Goal: Task Accomplishment & Management: Manage account settings

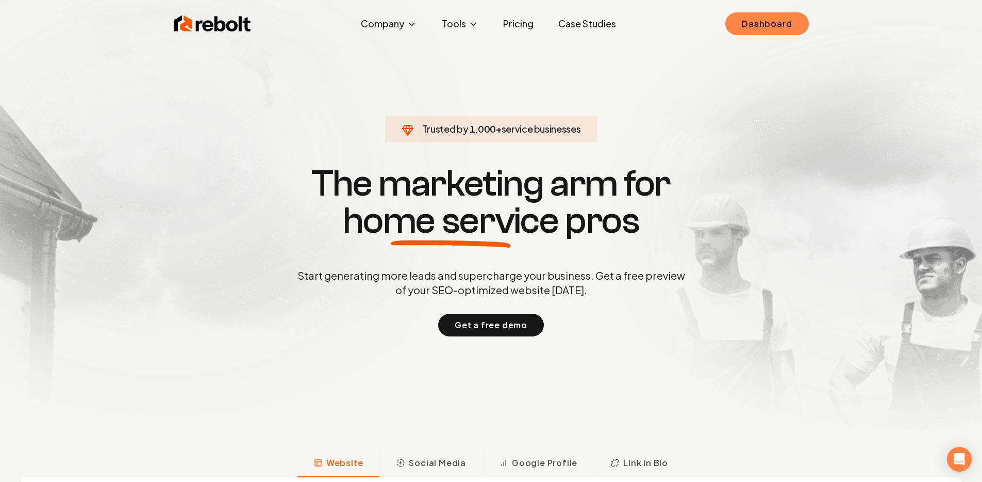
click at [756, 18] on link "Dashboard" at bounding box center [766, 23] width 83 height 23
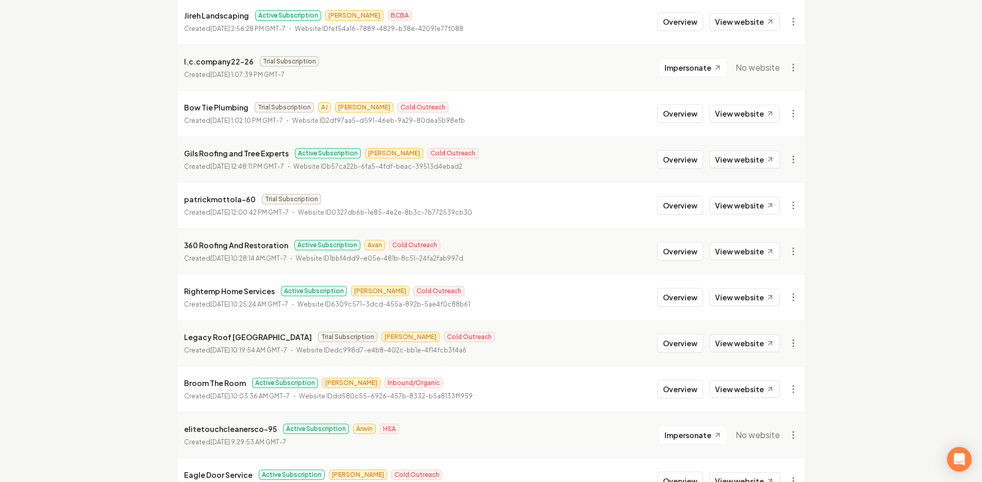
scroll to position [713, 0]
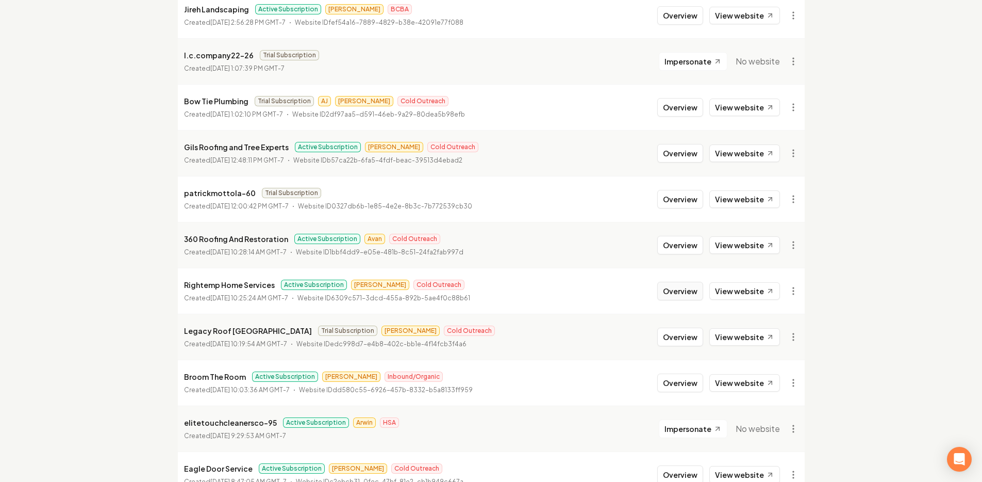
click at [684, 283] on button "Overview" at bounding box center [680, 291] width 46 height 19
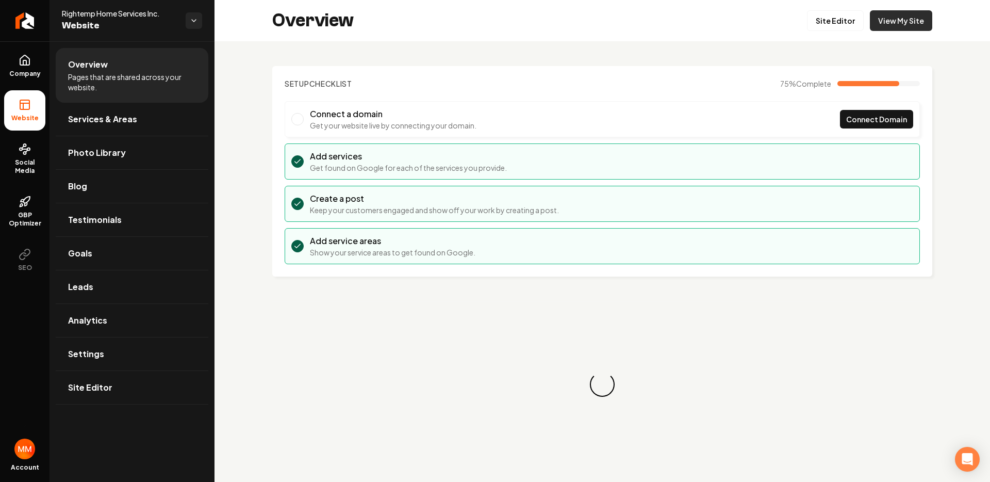
click at [887, 27] on link "View My Site" at bounding box center [901, 20] width 62 height 21
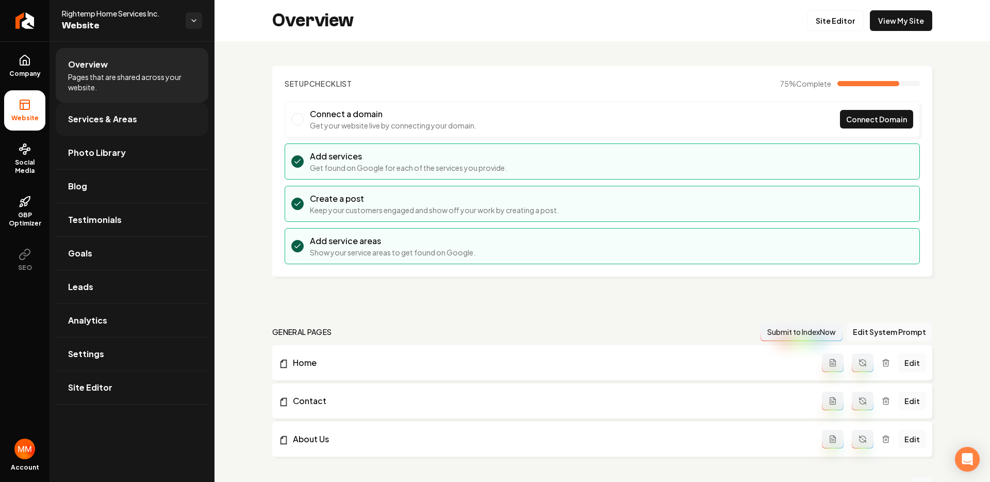
click at [129, 127] on link "Services & Areas" at bounding box center [132, 119] width 153 height 33
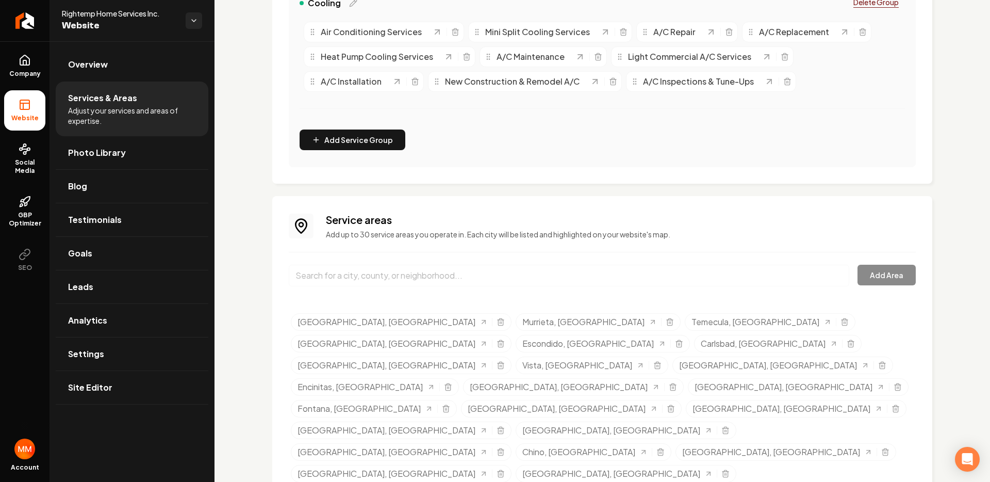
scroll to position [552, 0]
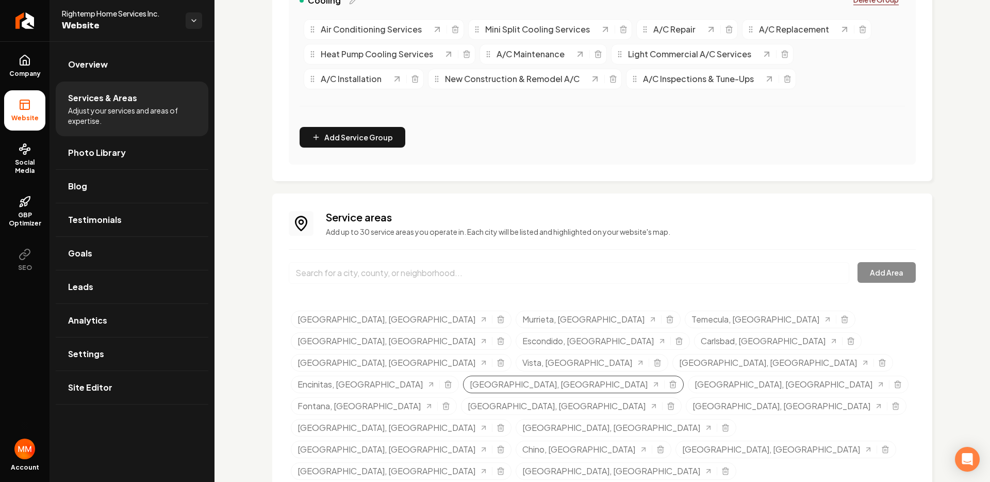
click at [677, 380] on div "Selected tags" at bounding box center [668, 384] width 17 height 8
click at [677, 380] on icon "Selected tags" at bounding box center [673, 384] width 8 height 8
click at [728, 264] on input "Main content area" at bounding box center [569, 273] width 560 height 22
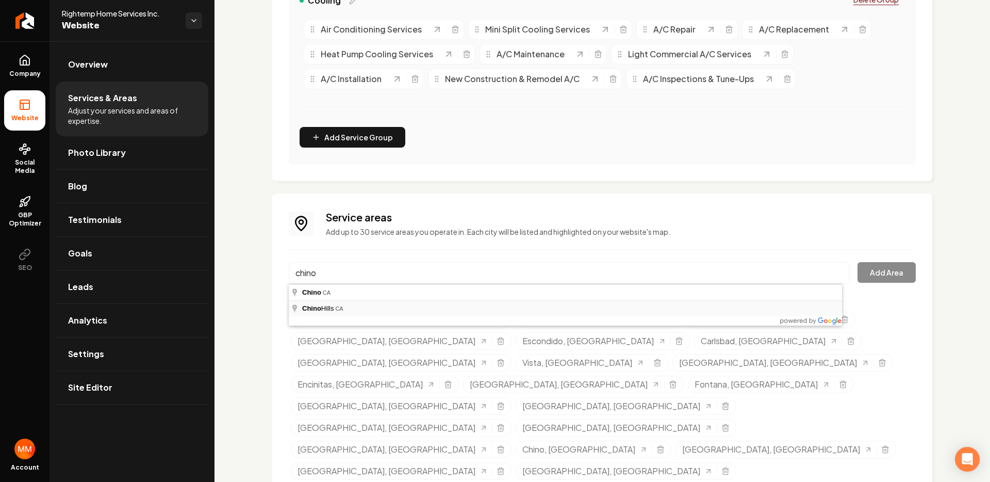
type input "[GEOGRAPHIC_DATA], [GEOGRAPHIC_DATA]"
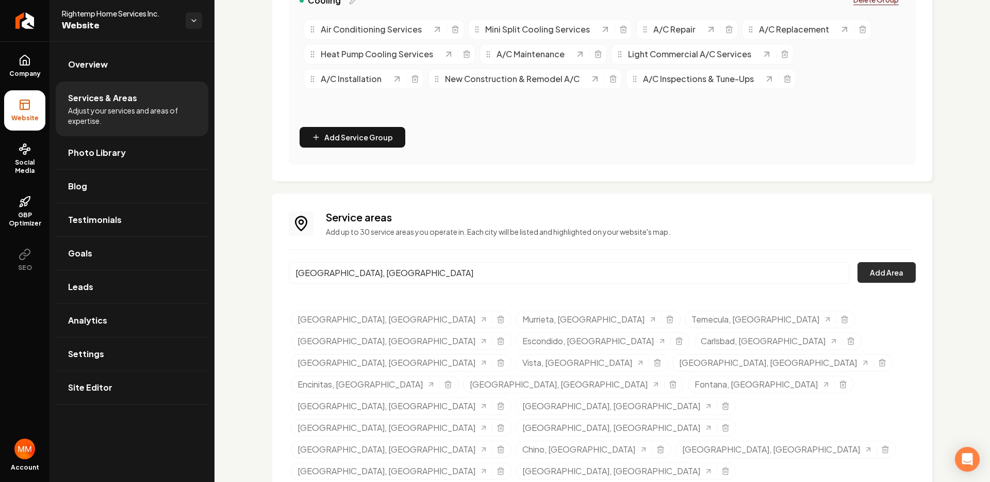
click at [873, 275] on button "Add Area" at bounding box center [886, 272] width 58 height 21
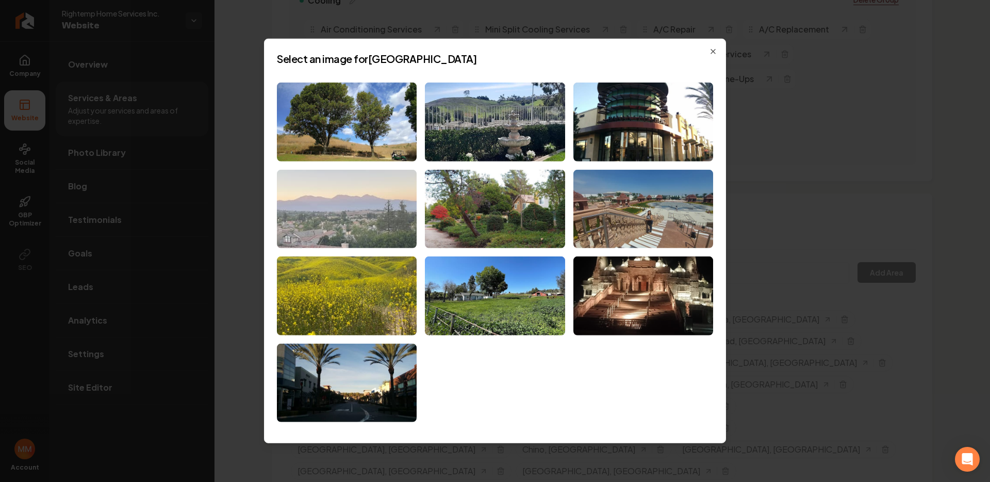
click at [386, 203] on img at bounding box center [347, 208] width 140 height 79
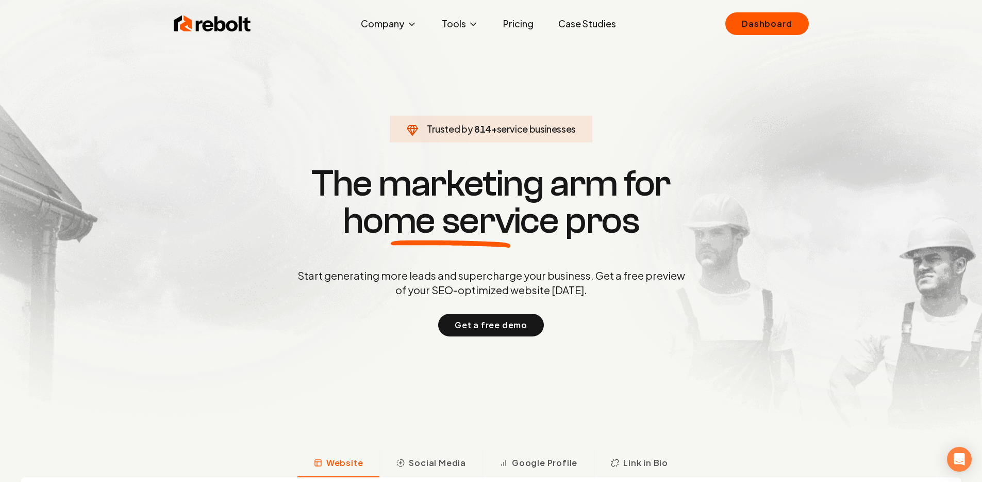
click at [763, 31] on link "Dashboard" at bounding box center [766, 23] width 83 height 23
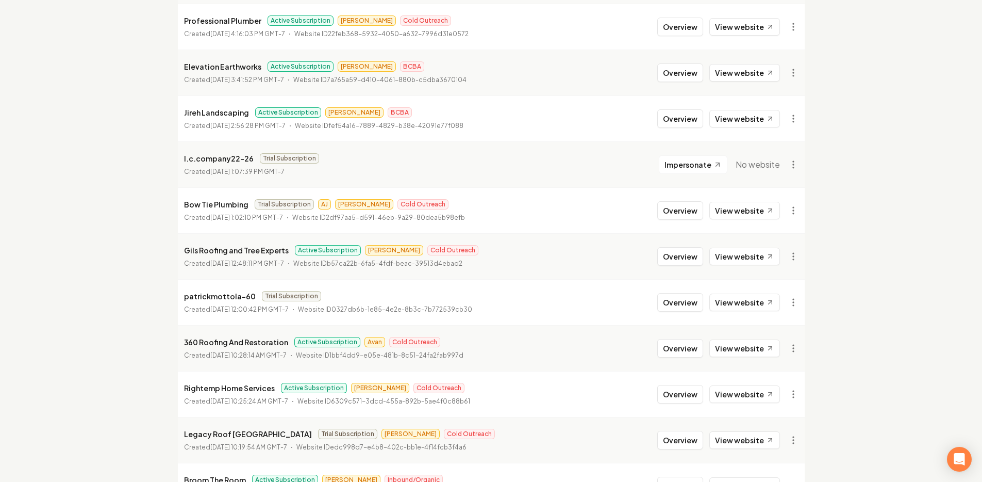
scroll to position [610, 0]
click at [669, 384] on button "Overview" at bounding box center [680, 393] width 46 height 19
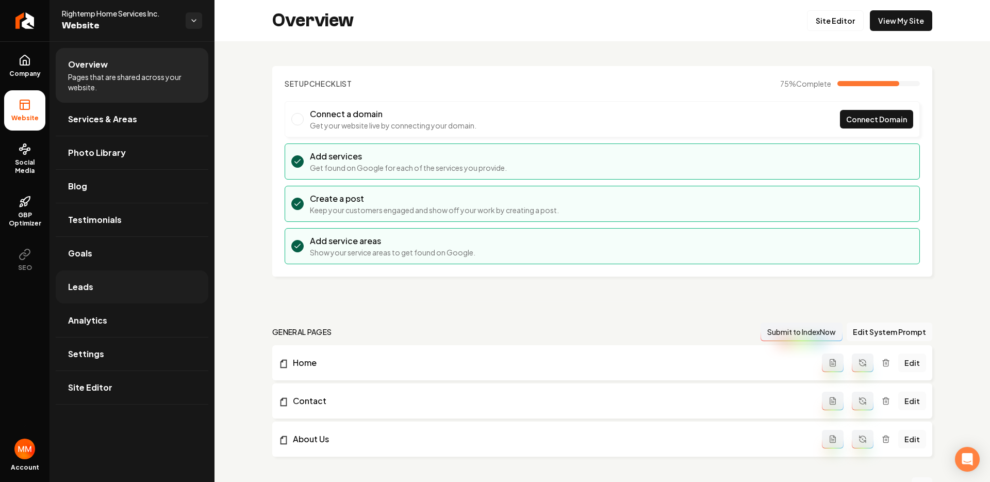
click at [153, 276] on link "Leads" at bounding box center [132, 286] width 153 height 33
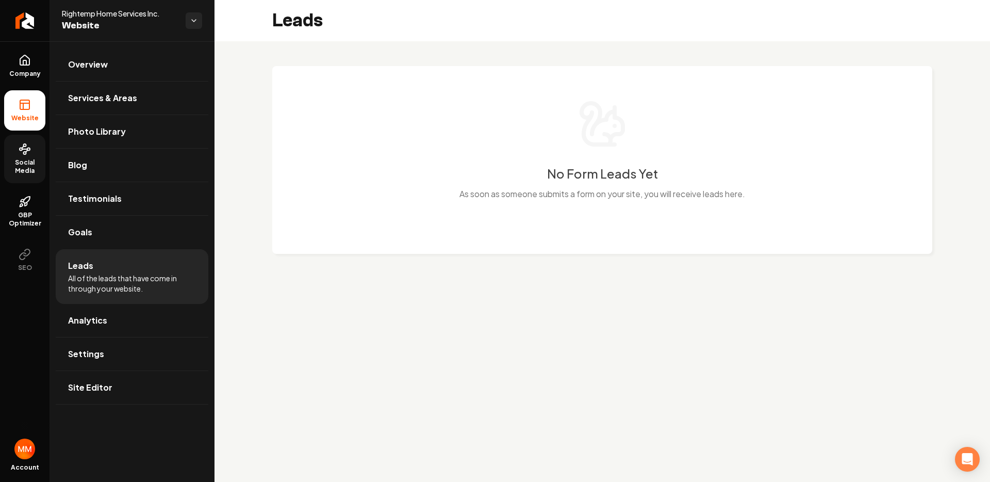
click at [26, 145] on circle at bounding box center [25, 145] width 3 height 3
